Goal: Task Accomplishment & Management: Use online tool/utility

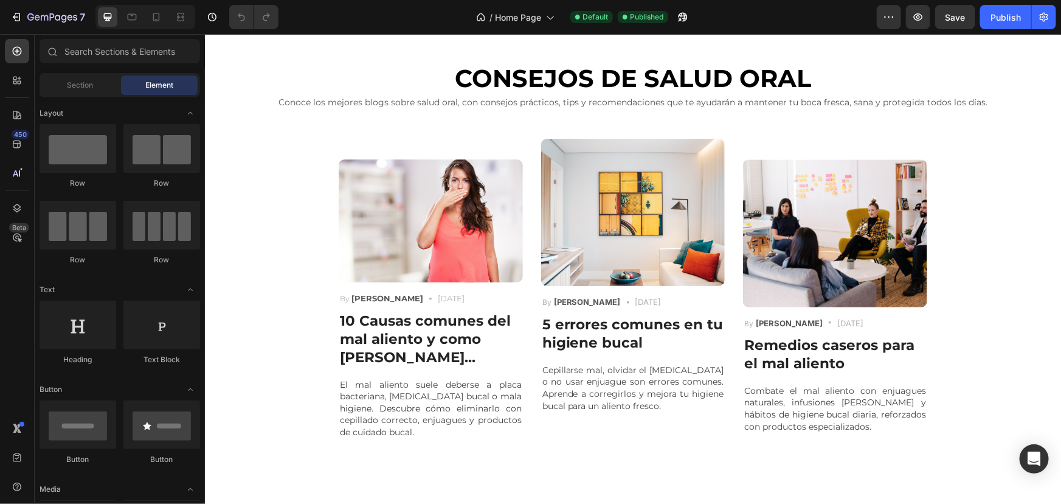
scroll to position [2875, 0]
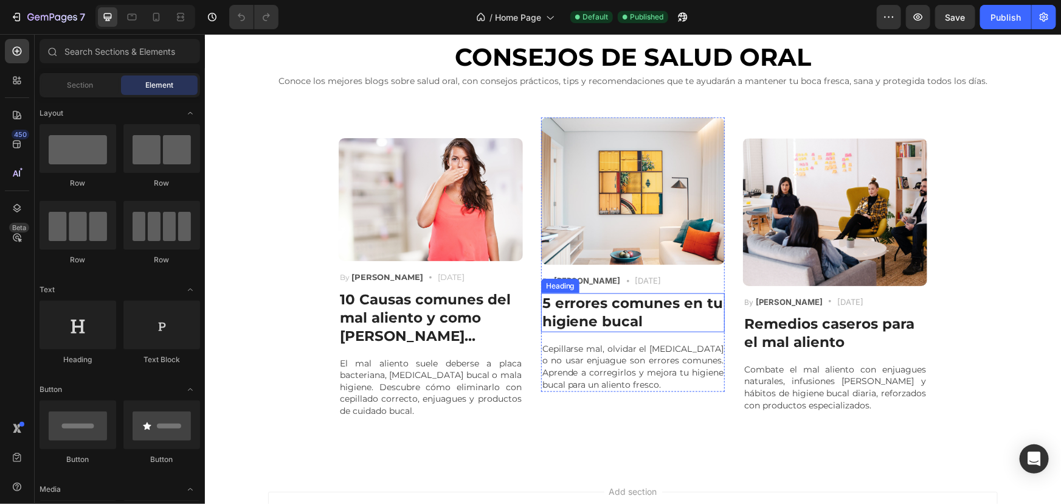
click at [608, 317] on h3 "5 errores comunes en tu higiene bucal" at bounding box center [633, 312] width 184 height 39
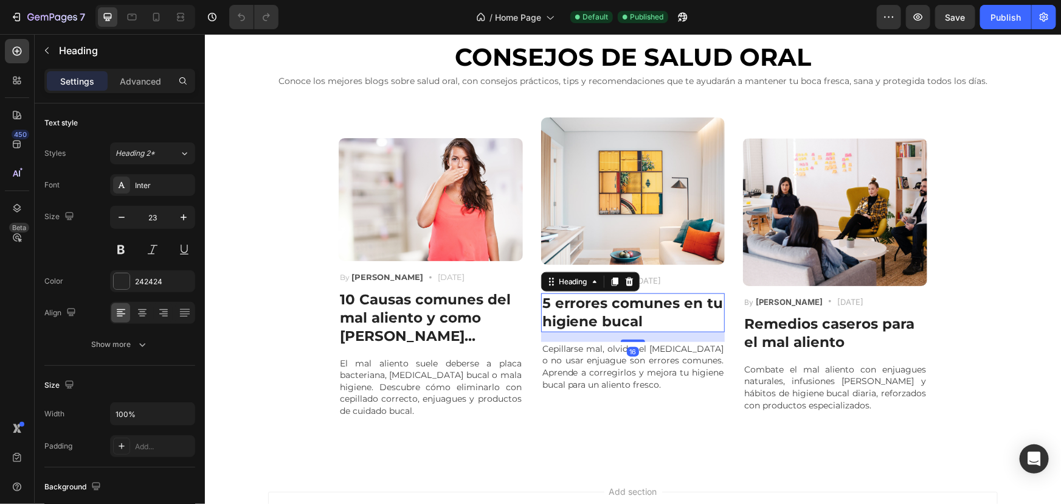
click at [608, 317] on h3 "5 errores comunes en tu higiene bucal" at bounding box center [633, 312] width 184 height 39
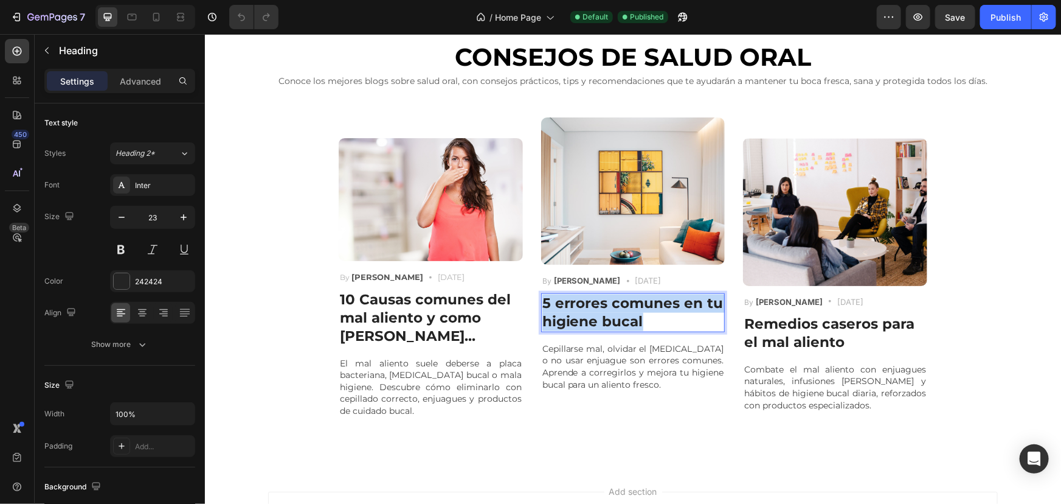
click at [608, 317] on p "5 errores comunes en tu higiene bucal" at bounding box center [633, 312] width 182 height 36
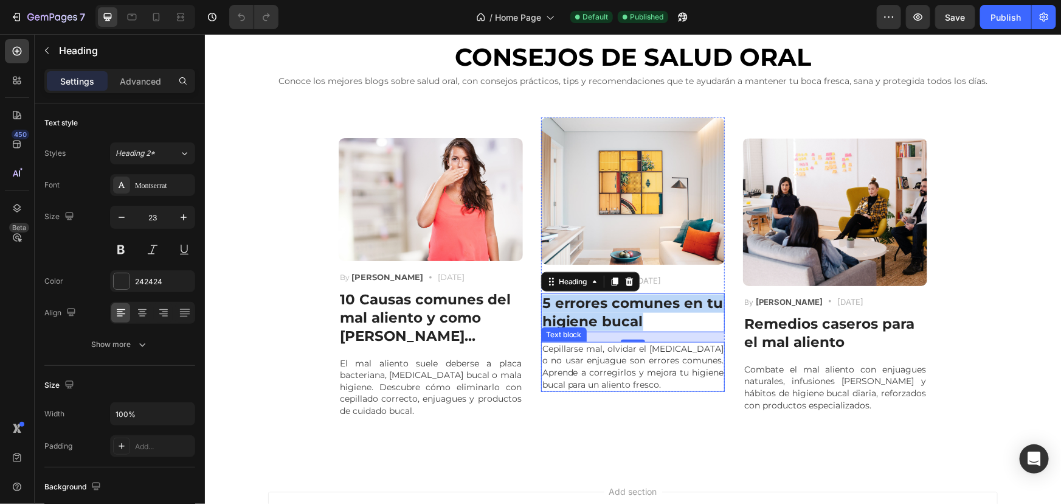
drag, startPoint x: 594, startPoint y: 381, endPoint x: 592, endPoint y: 354, distance: 26.8
click at [594, 381] on p "Cepillarse mal, olvidar el [MEDICAL_DATA] o no usar enjuague son errores comune…" at bounding box center [633, 365] width 182 height 47
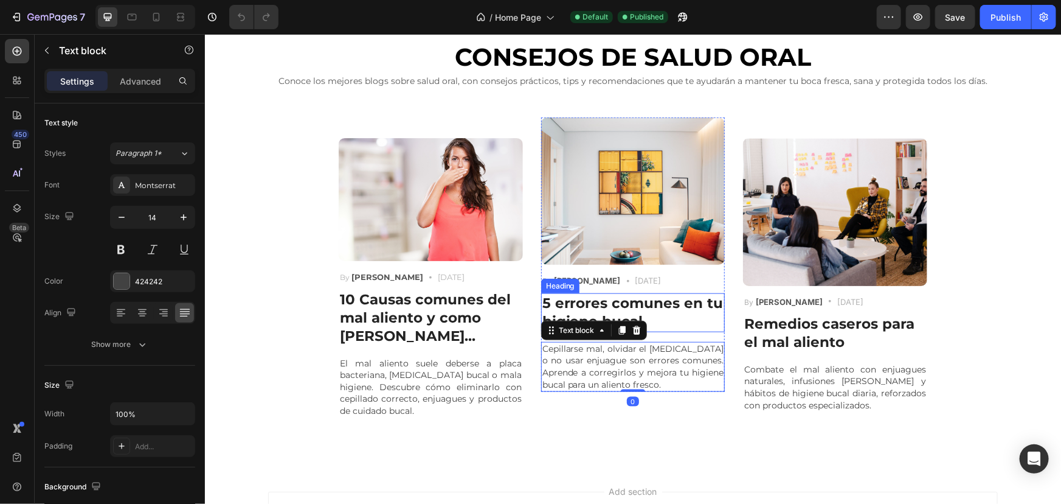
click at [623, 308] on p "5 errores comunes en tu higiene bucal" at bounding box center [633, 312] width 182 height 36
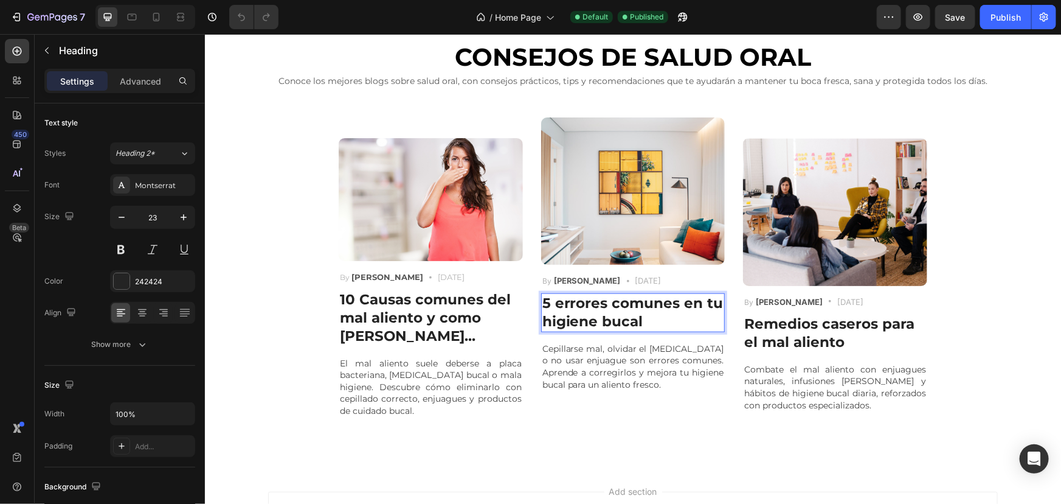
click at [623, 308] on p "5 errores comunes en tu higiene bucal" at bounding box center [633, 312] width 182 height 36
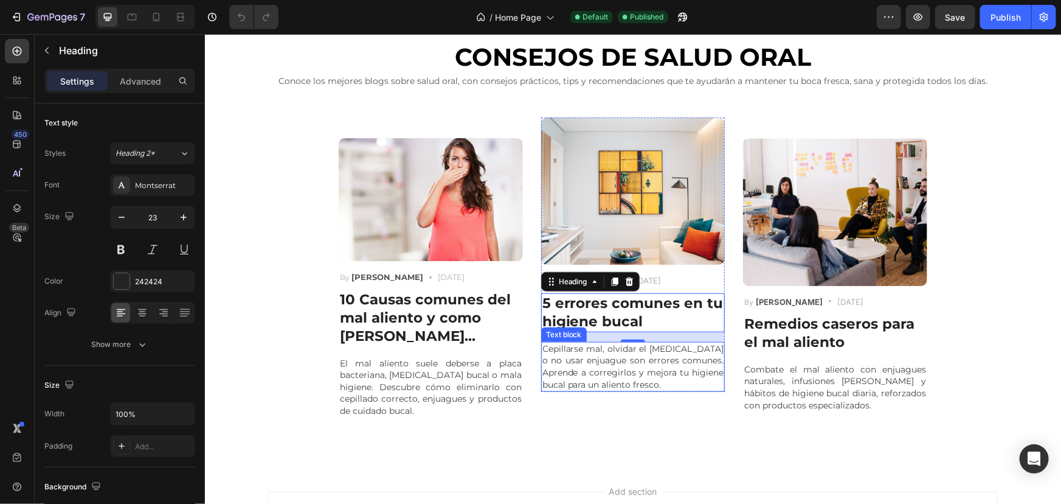
click at [592, 367] on p "Cepillarse mal, olvidar el [MEDICAL_DATA] o no usar enjuague son errores comune…" at bounding box center [633, 365] width 182 height 47
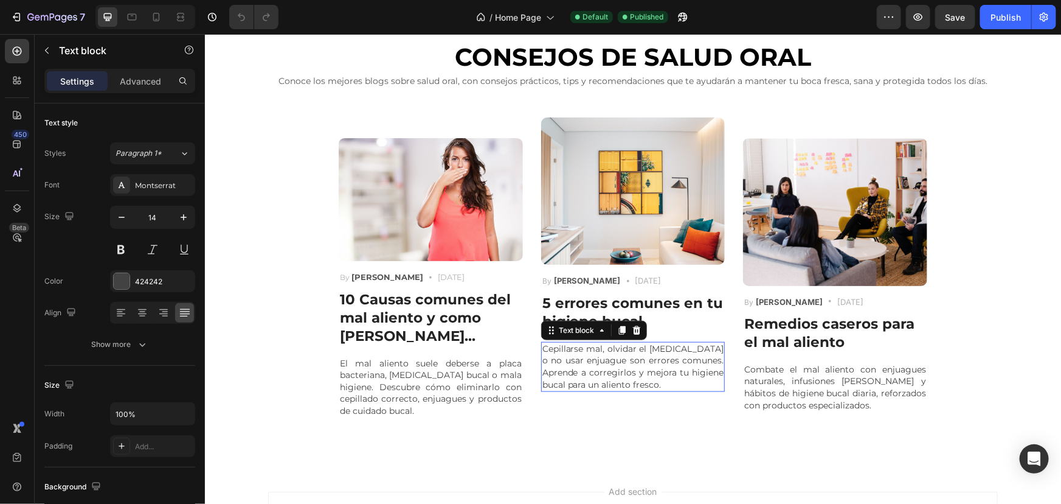
click at [592, 367] on p "Cepillarse mal, olvidar el [MEDICAL_DATA] o no usar enjuague son errores comune…" at bounding box center [633, 365] width 182 height 47
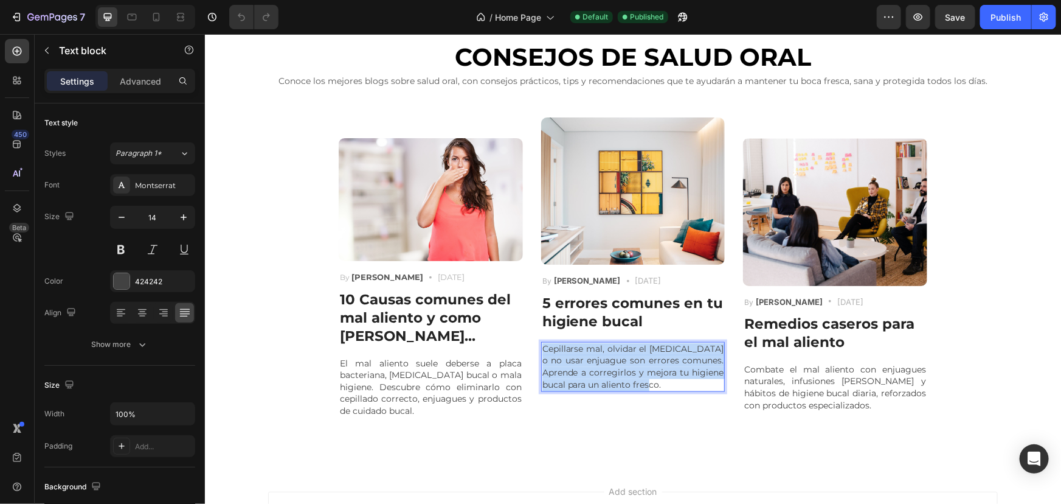
click at [592, 367] on p "Cepillarse mal, olvidar el [MEDICAL_DATA] o no usar enjuague son errores comune…" at bounding box center [633, 365] width 182 height 47
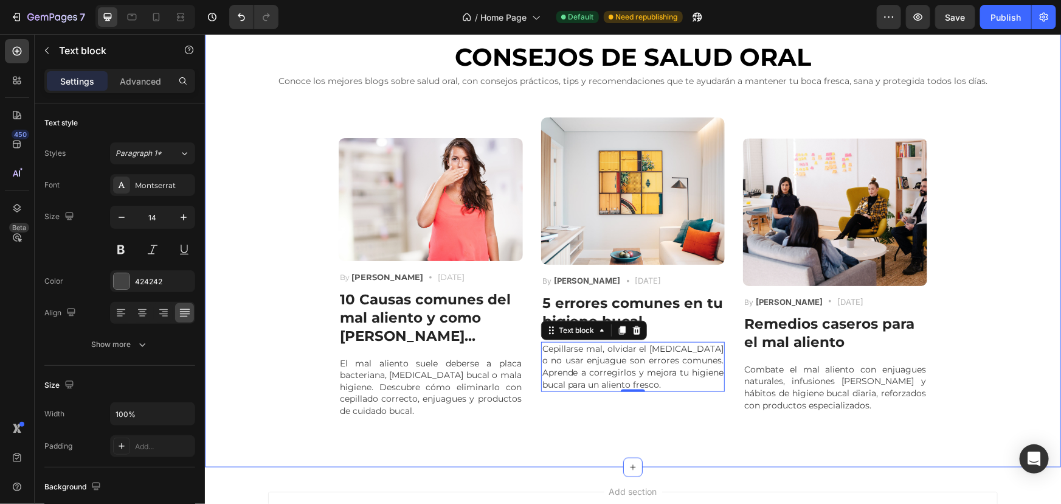
click at [1017, 275] on div "CONSEJOS DE SALUD ORAL Heading Conoce los mejores blogs sobre salud oral, con c…" at bounding box center [632, 229] width 838 height 378
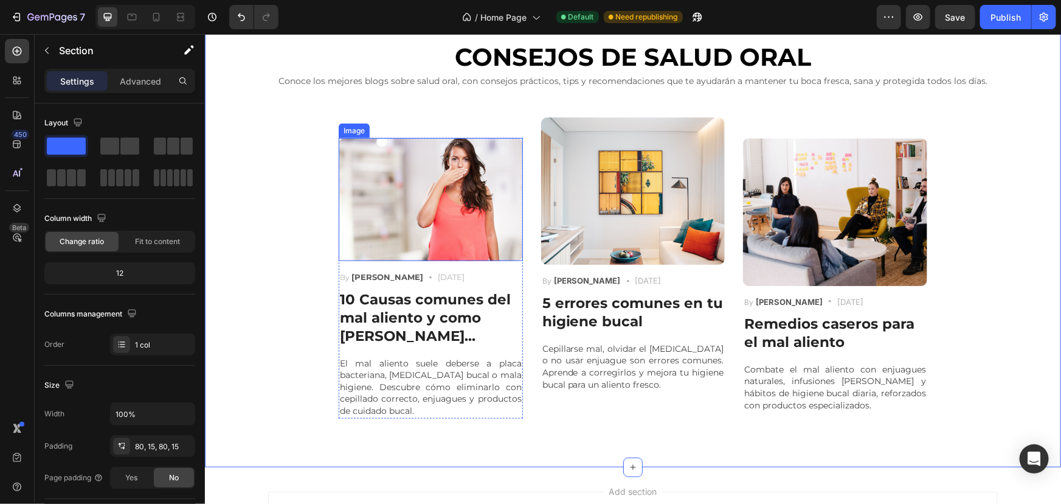
click at [436, 205] on img at bounding box center [430, 198] width 184 height 123
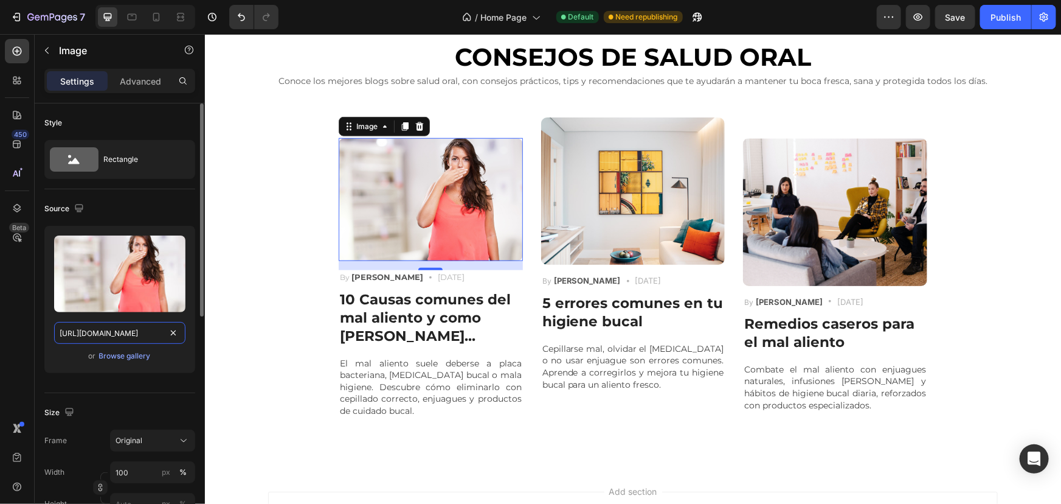
click at [114, 334] on input "[URL][DOMAIN_NAME]" at bounding box center [119, 333] width 131 height 22
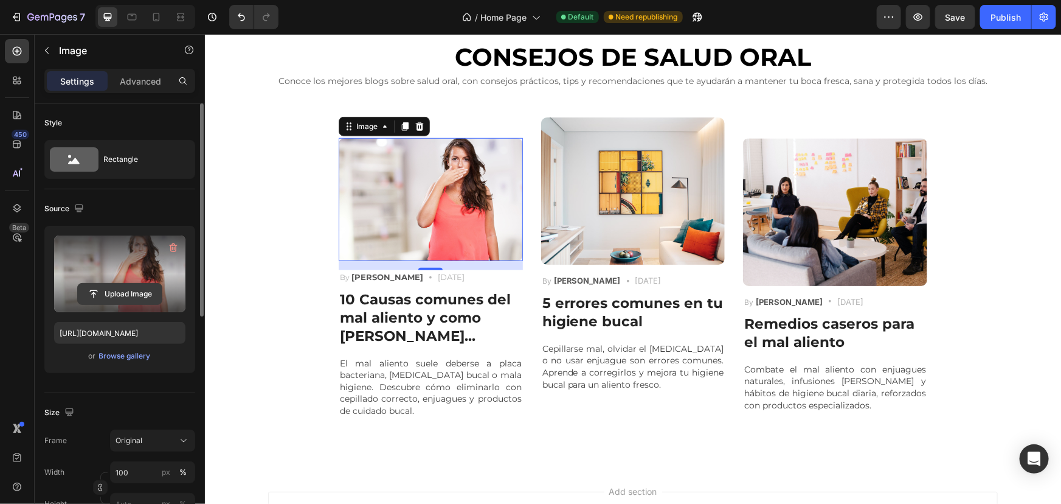
click at [117, 293] on input "file" at bounding box center [120, 293] width 84 height 21
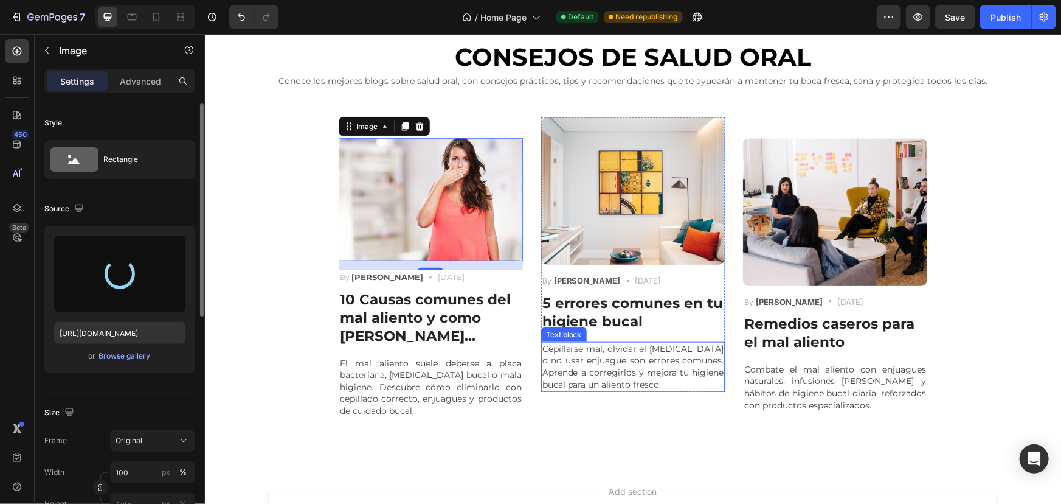
type input "[URL][DOMAIN_NAME]"
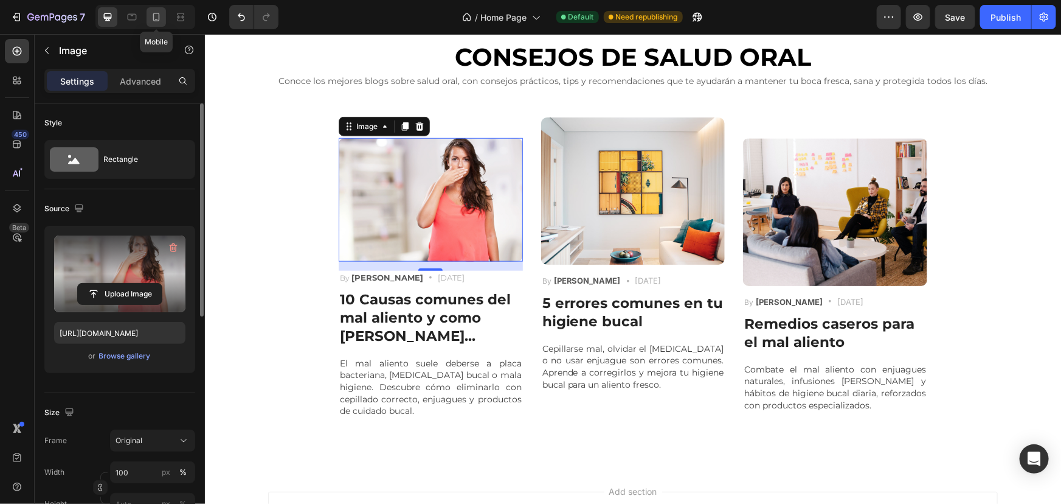
click at [154, 23] on div at bounding box center [156, 16] width 19 height 19
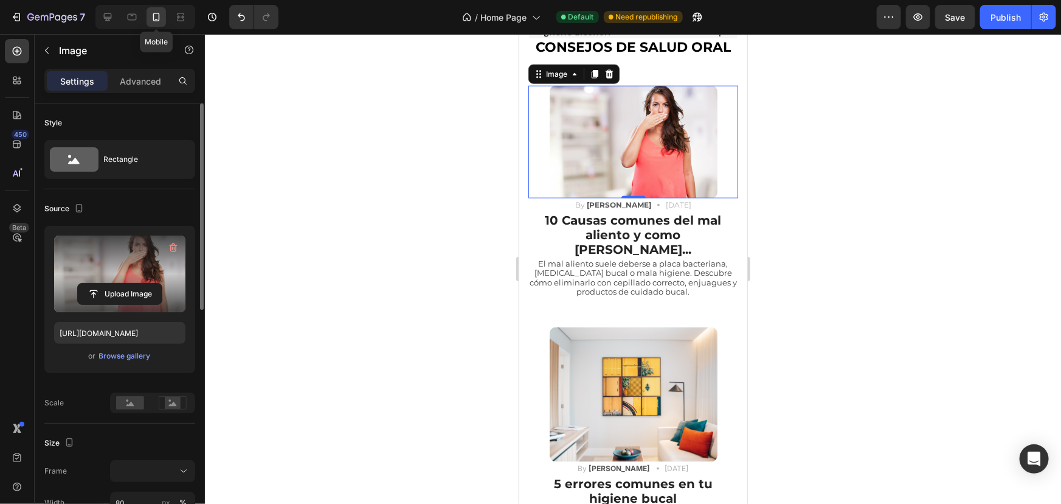
scroll to position [3029, 0]
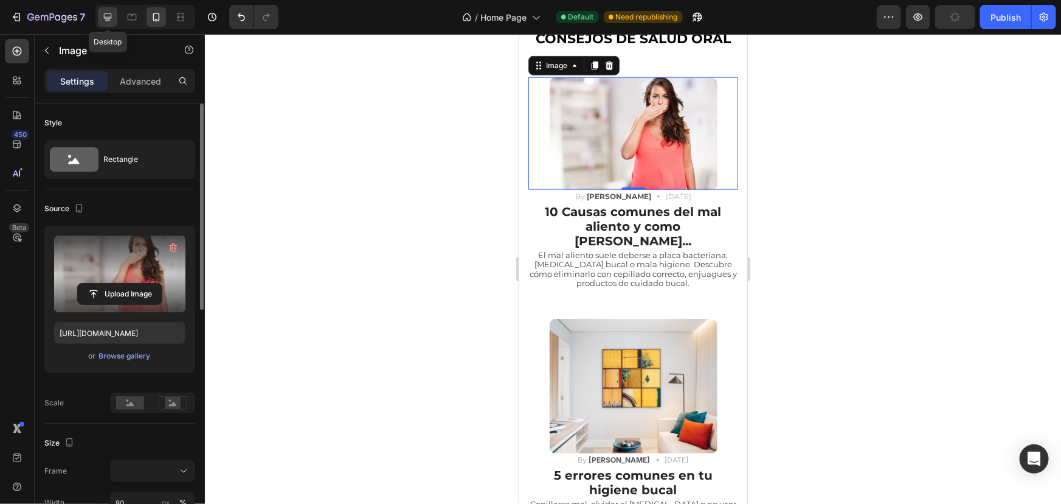
click at [111, 20] on icon at bounding box center [108, 17] width 12 height 12
type input "100"
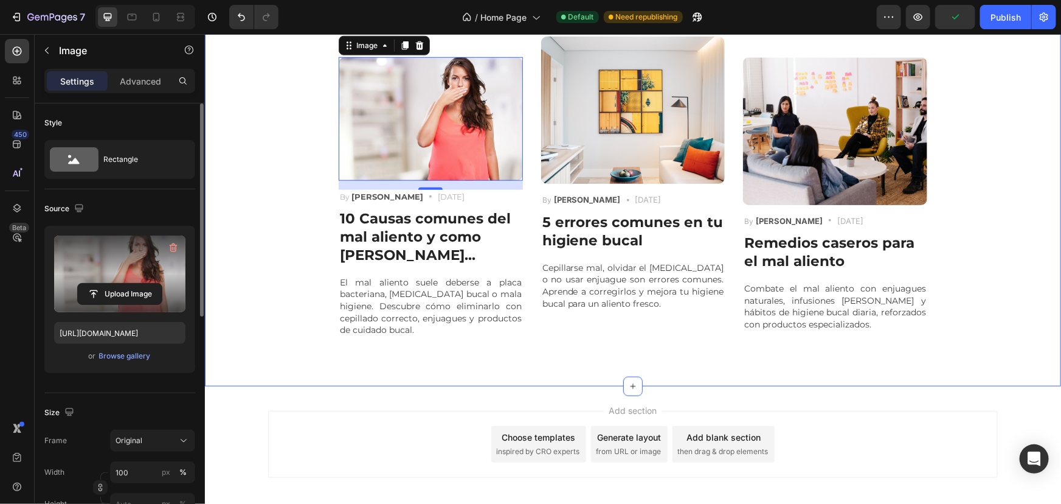
scroll to position [2857, 0]
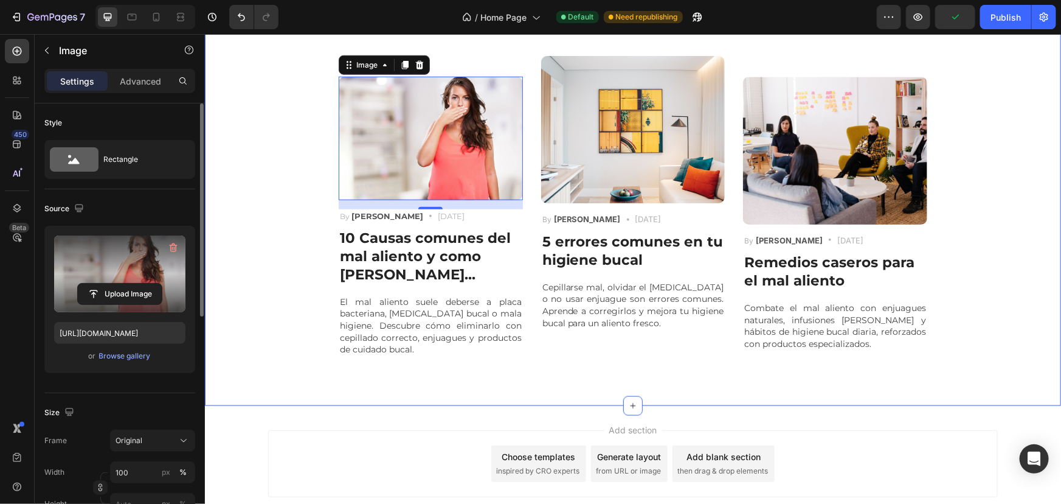
click at [261, 180] on div "CONSEJOS DE SALUD ORAL Heading Conoce los mejores blogs sobre salud oral, con c…" at bounding box center [632, 167] width 838 height 378
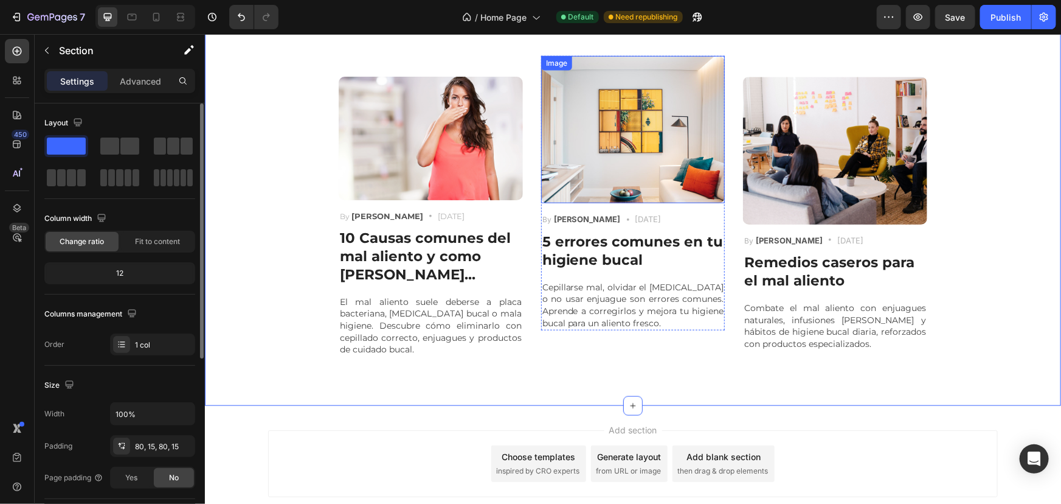
click at [600, 138] on img at bounding box center [633, 128] width 184 height 147
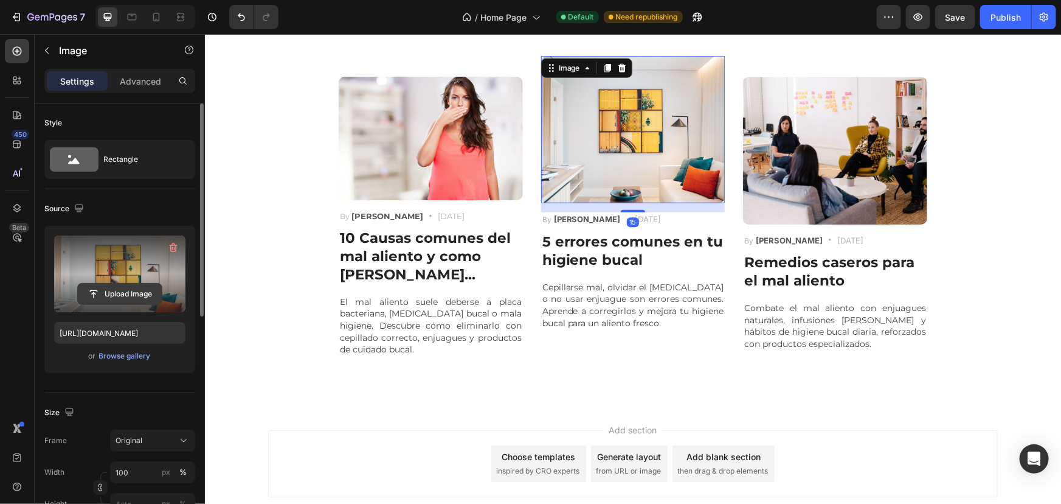
click at [126, 299] on input "file" at bounding box center [120, 293] width 84 height 21
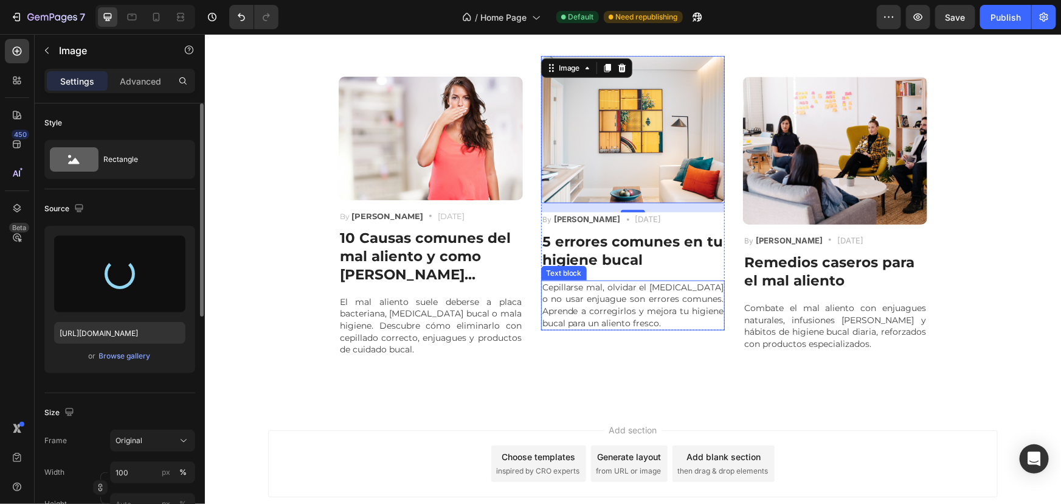
type input "[URL][DOMAIN_NAME]"
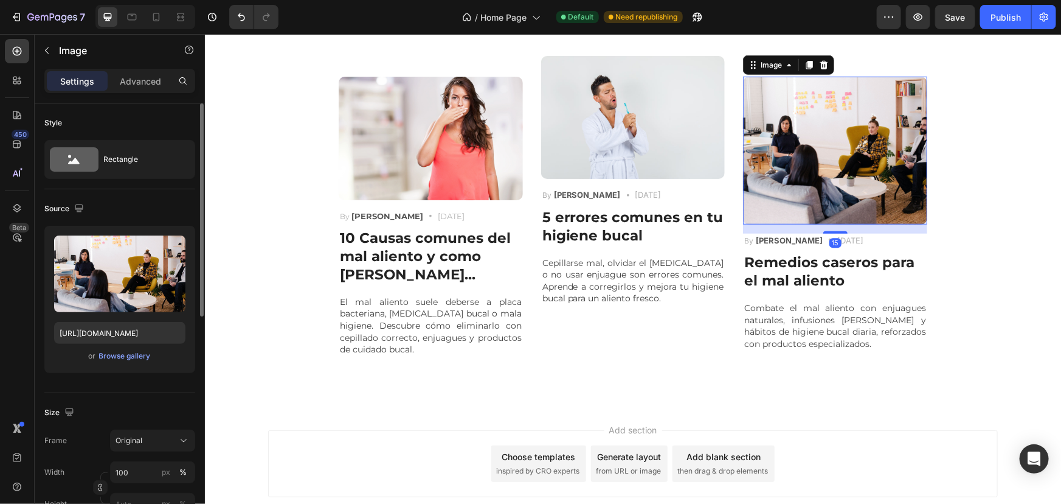
click at [773, 125] on img at bounding box center [835, 149] width 184 height 147
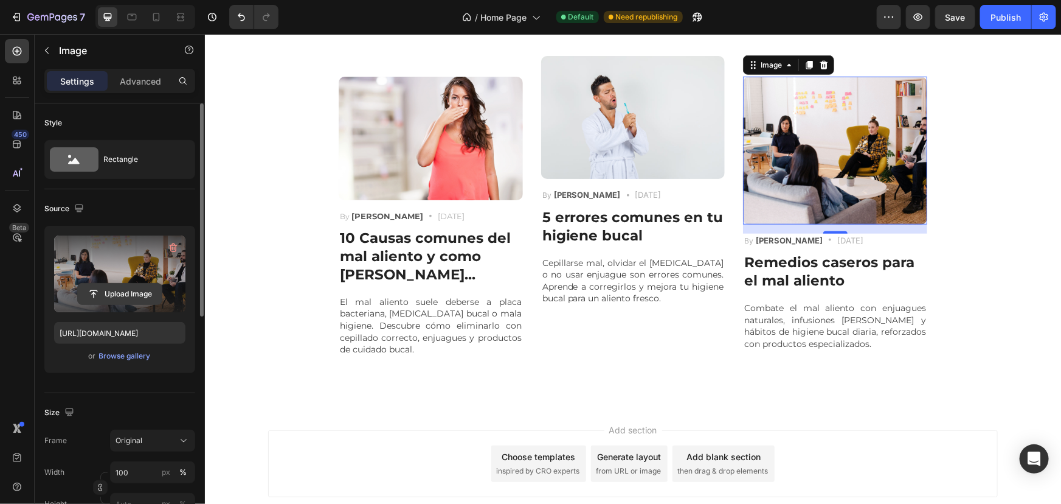
click at [130, 297] on input "file" at bounding box center [120, 293] width 84 height 21
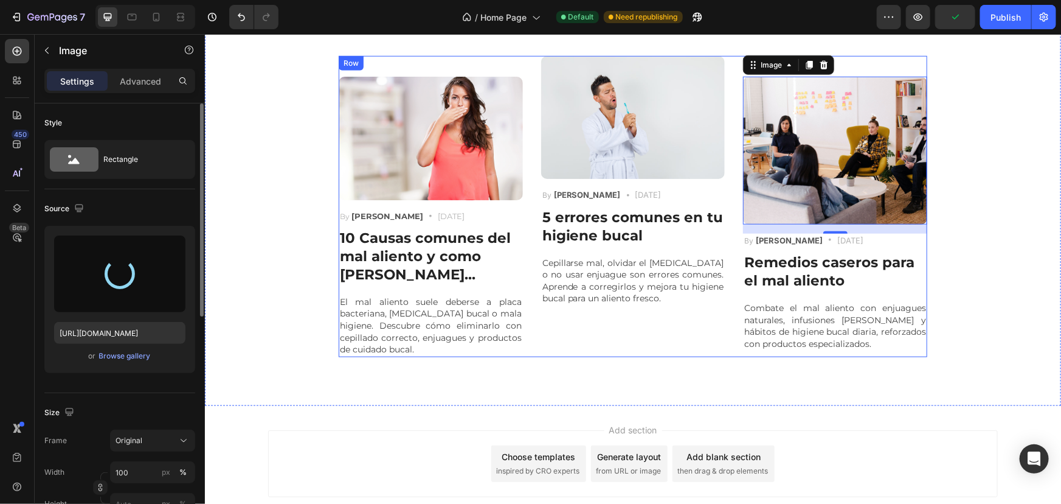
type input "[URL][DOMAIN_NAME]"
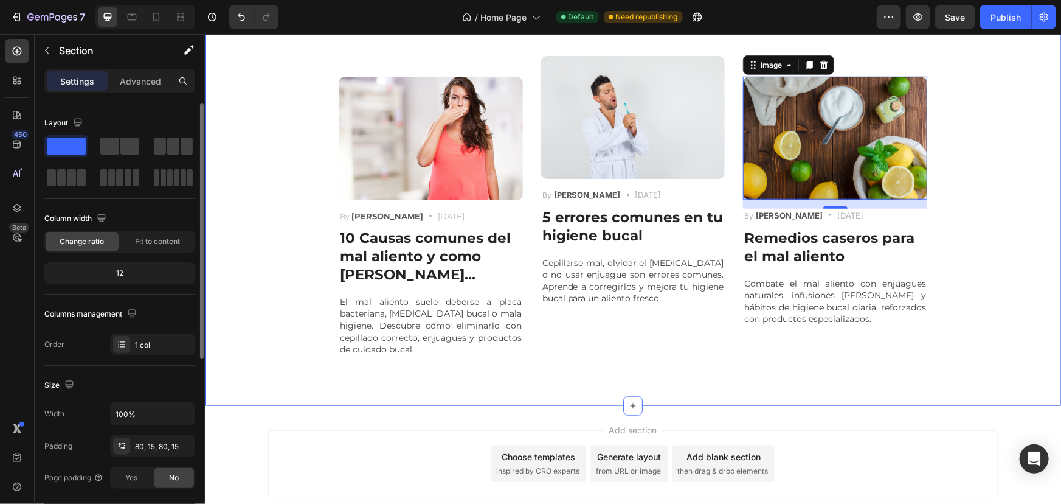
click at [1003, 210] on div "CONSEJOS DE SALUD ORAL Heading Conoce los mejores blogs sobre salud oral, con c…" at bounding box center [632, 167] width 838 height 378
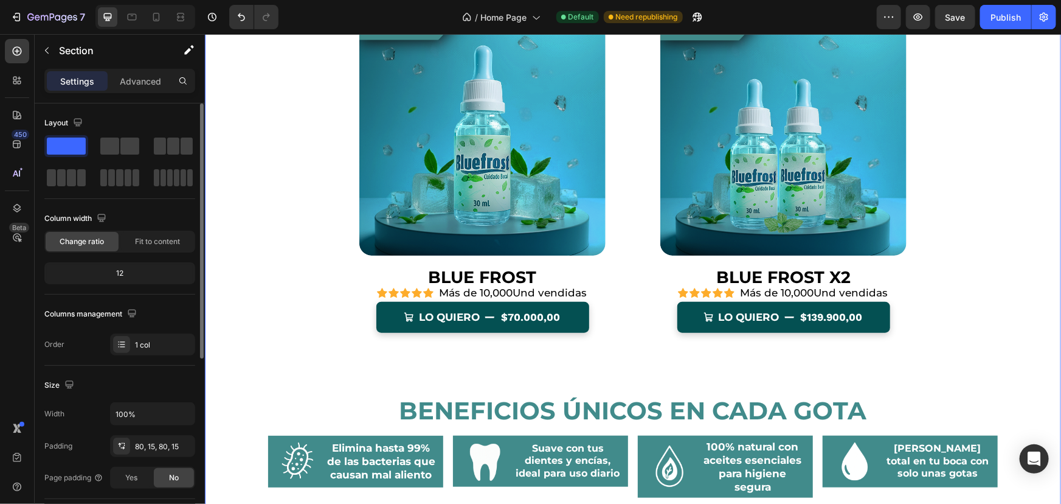
scroll to position [203, 0]
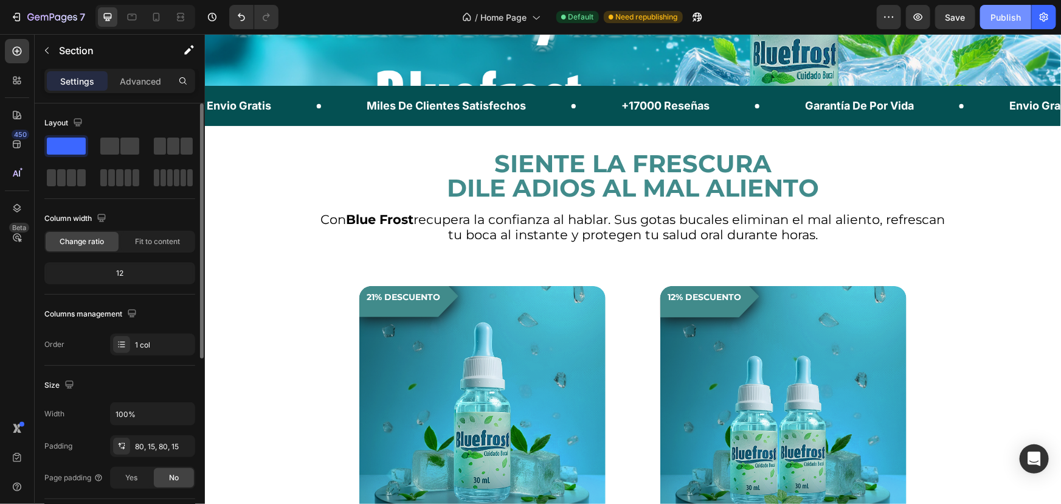
click at [996, 26] on button "Publish" at bounding box center [1005, 17] width 51 height 24
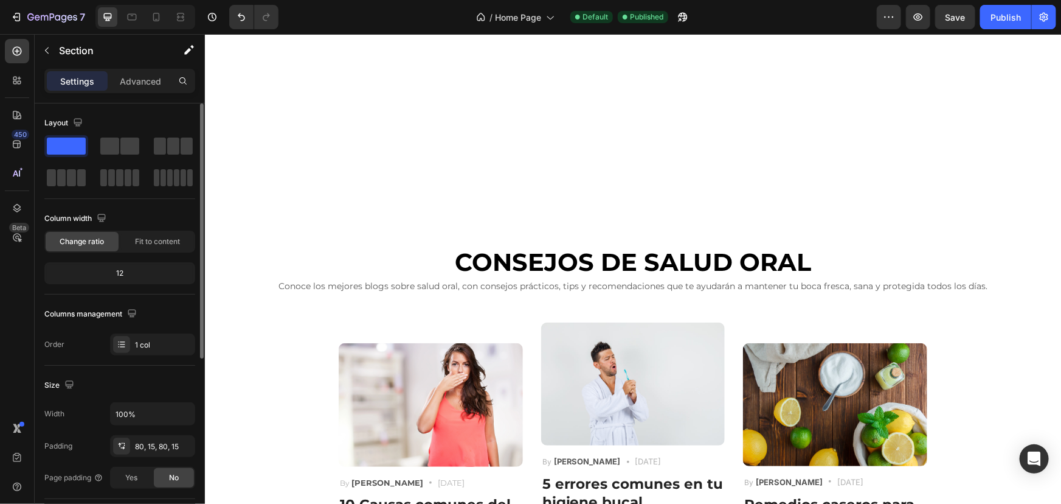
scroll to position [2875, 0]
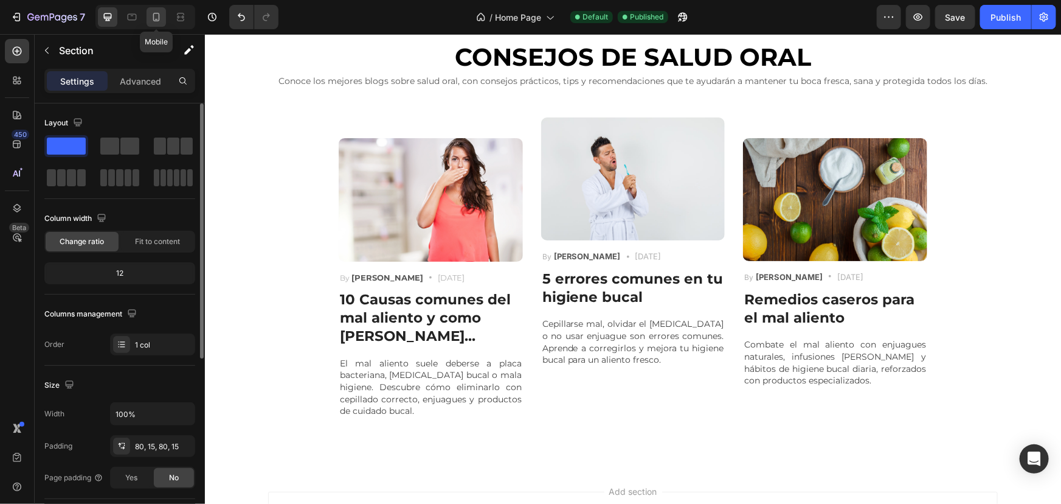
click at [153, 15] on icon at bounding box center [156, 17] width 7 height 9
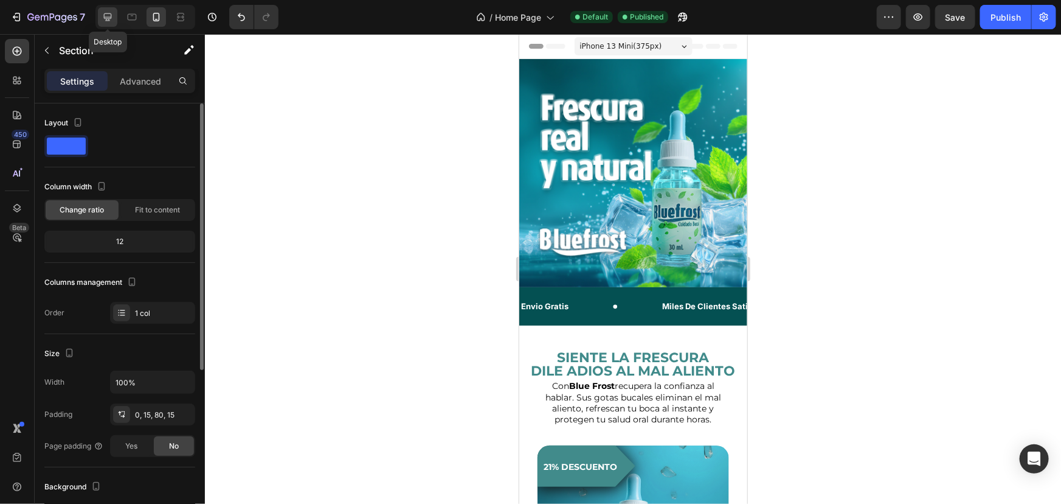
click at [104, 16] on icon at bounding box center [108, 17] width 8 height 8
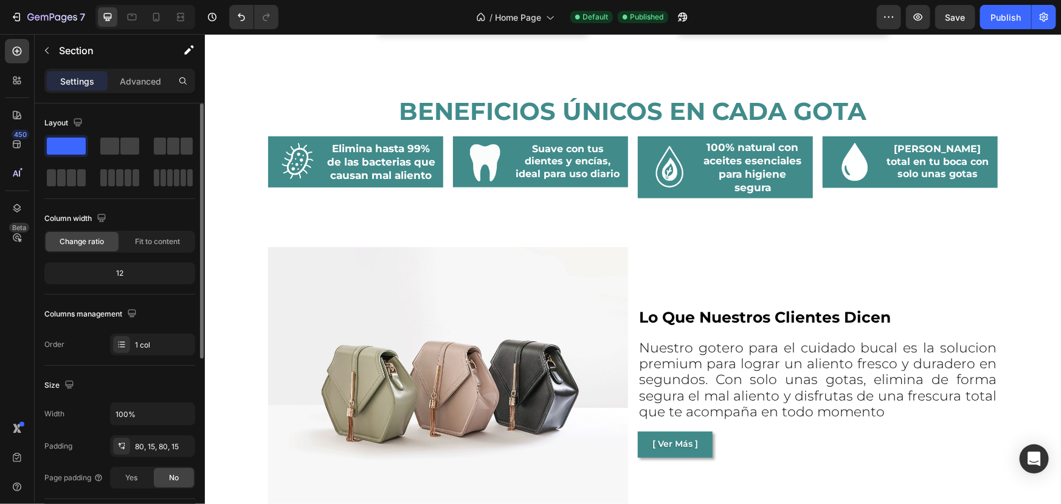
scroll to position [860, 0]
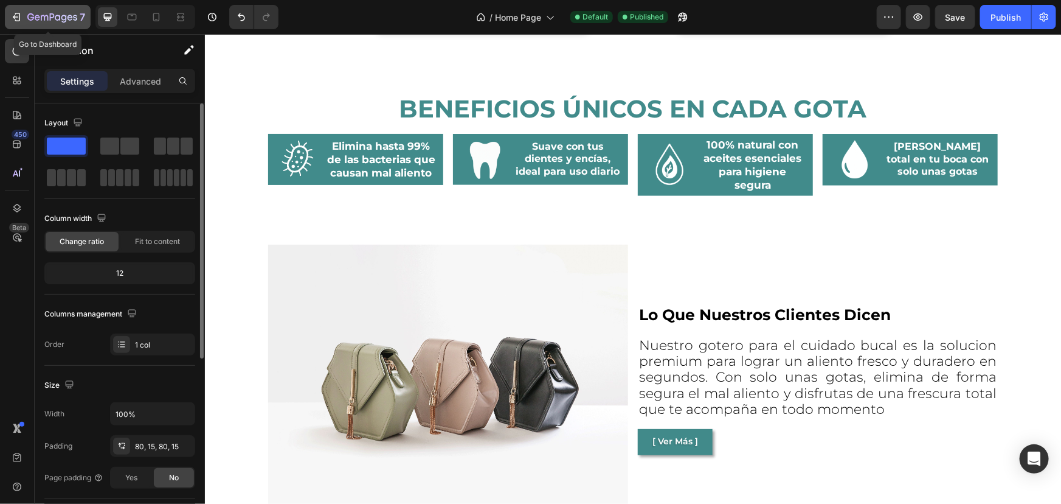
click at [65, 18] on icon "button" at bounding box center [63, 19] width 5 height 8
